Goal: Information Seeking & Learning: Learn about a topic

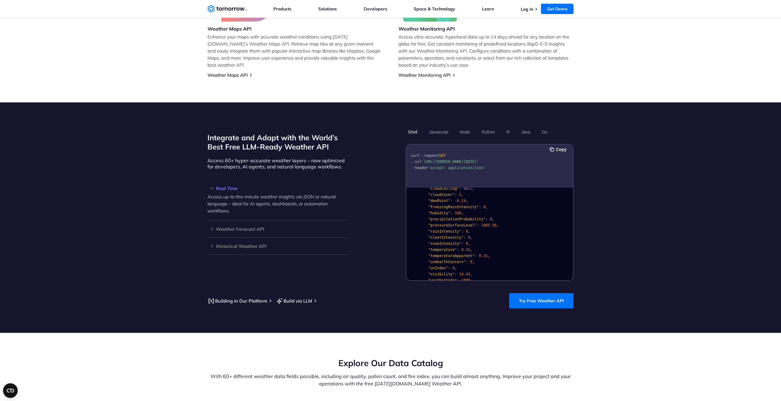
scroll to position [40, 0]
click at [488, 127] on button "Python" at bounding box center [489, 132] width 18 height 10
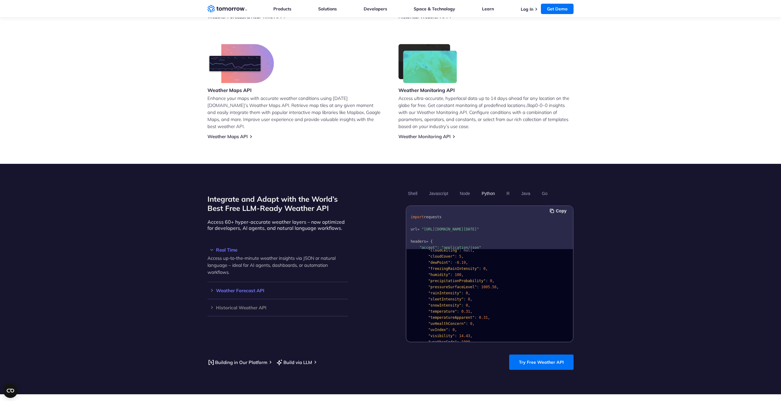
click at [212, 288] on h3 "Weather Forecast API" at bounding box center [278, 290] width 140 height 5
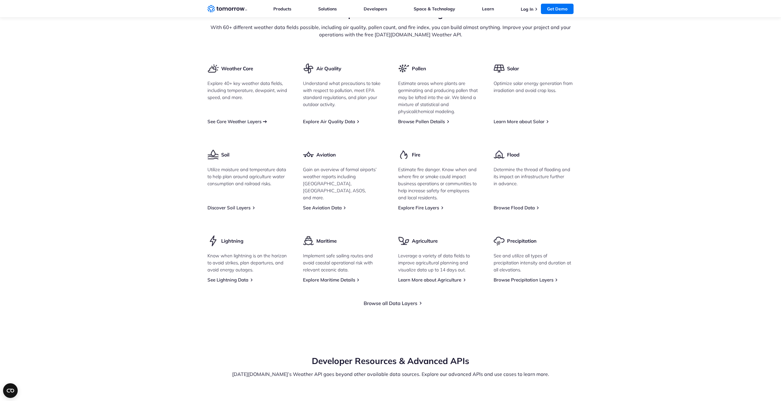
scroll to position [762, 0]
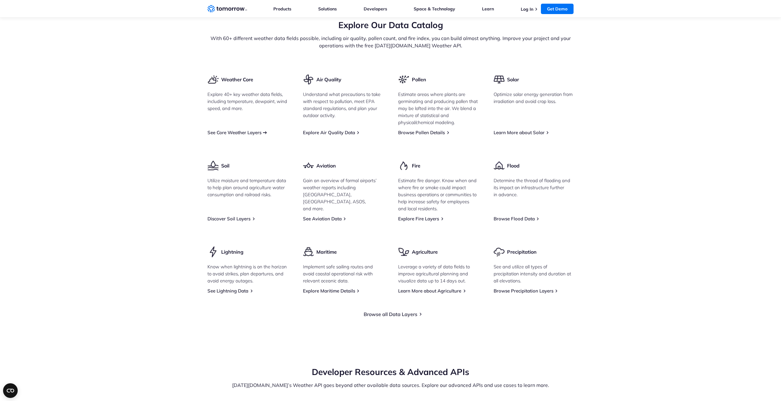
click at [244, 129] on link "See Core Weather Layers" at bounding box center [235, 132] width 54 height 6
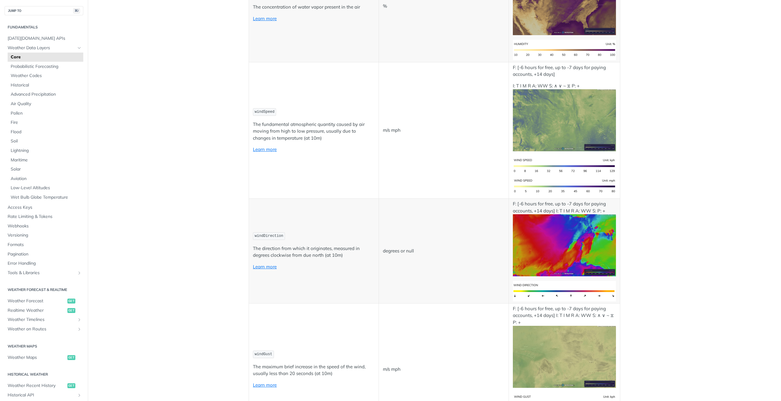
scroll to position [500, 0]
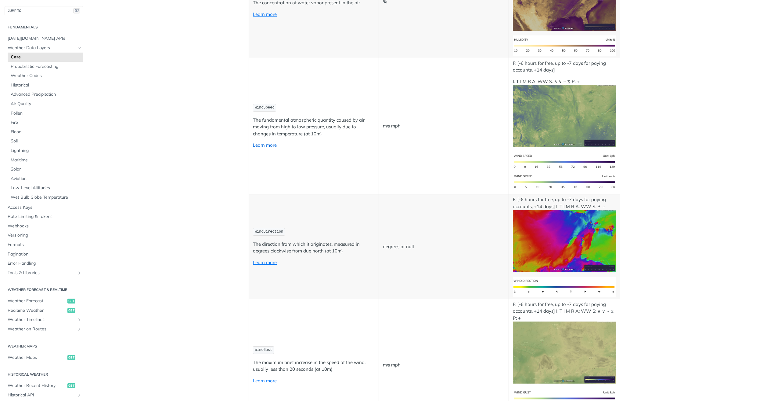
click at [265, 146] on link "Learn more" at bounding box center [265, 145] width 24 height 6
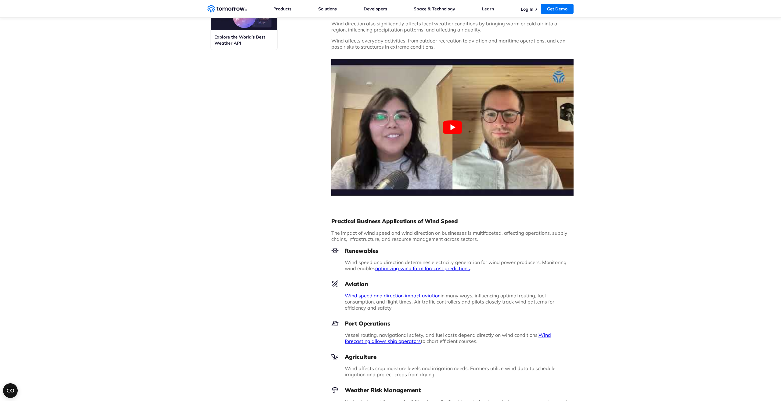
scroll to position [375, 0]
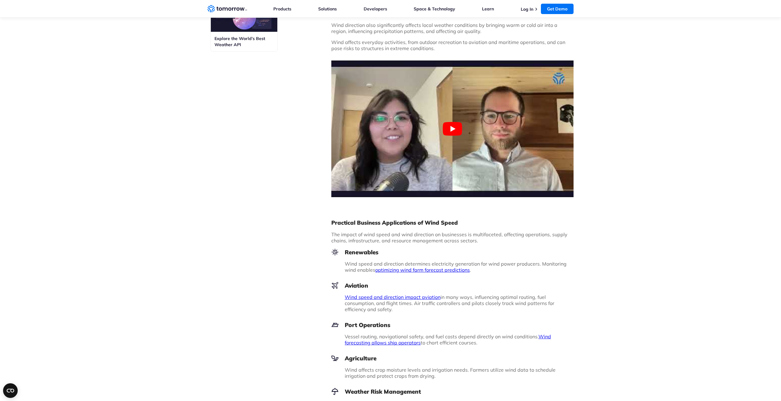
click at [415, 269] on link "optimizing wind farm forecast predictions" at bounding box center [422, 270] width 95 height 6
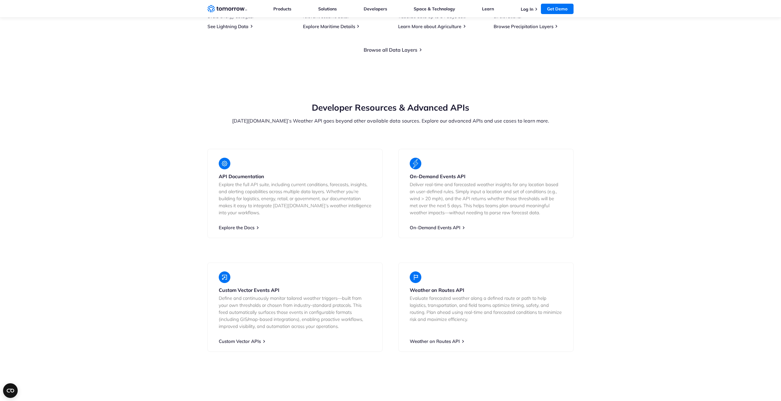
scroll to position [927, 0]
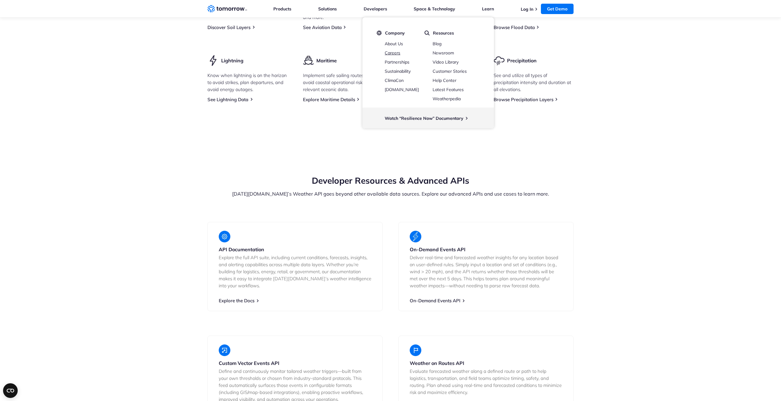
click at [393, 53] on link "Careers" at bounding box center [393, 52] width 16 height 5
